Goal: Find specific page/section: Find specific page/section

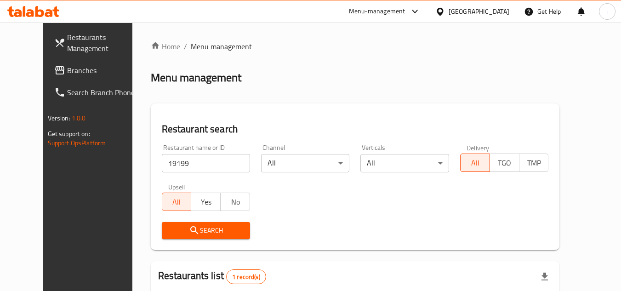
click at [67, 71] on span "Branches" at bounding box center [103, 70] width 73 height 11
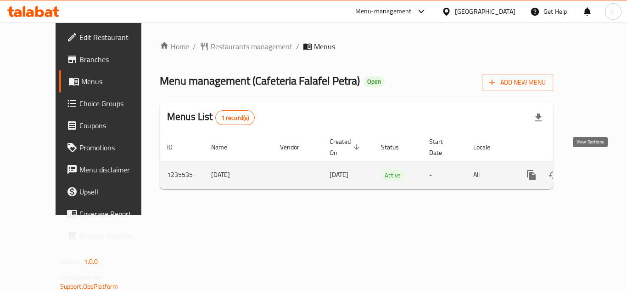
click at [593, 169] on icon "enhanced table" at bounding box center [598, 174] width 11 height 11
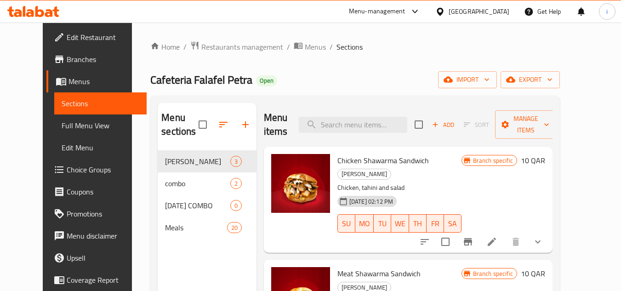
click at [67, 171] on span "Choice Groups" at bounding box center [103, 169] width 73 height 11
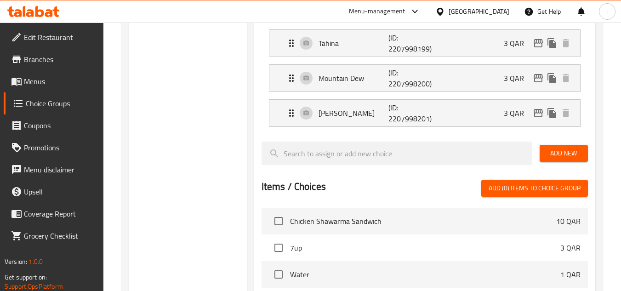
scroll to position [367, 0]
